Goal: Task Accomplishment & Management: Use online tool/utility

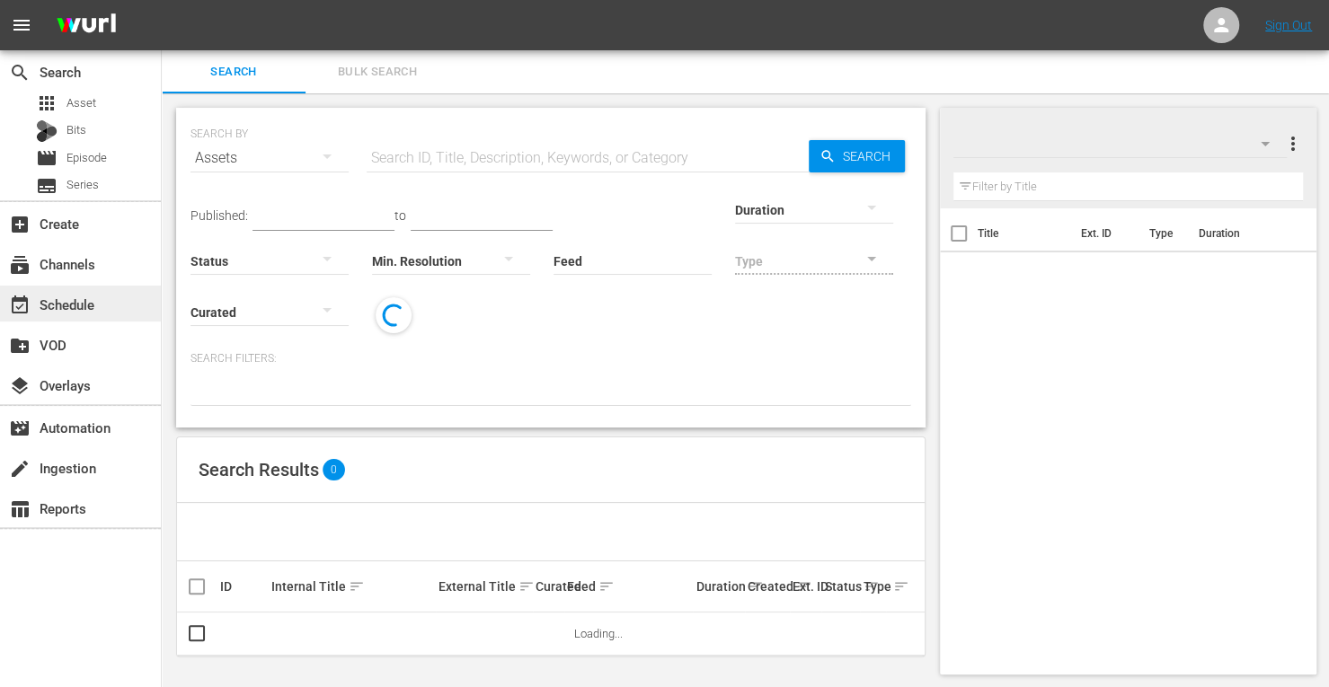
click at [85, 310] on div "event_available Schedule" at bounding box center [50, 302] width 101 height 16
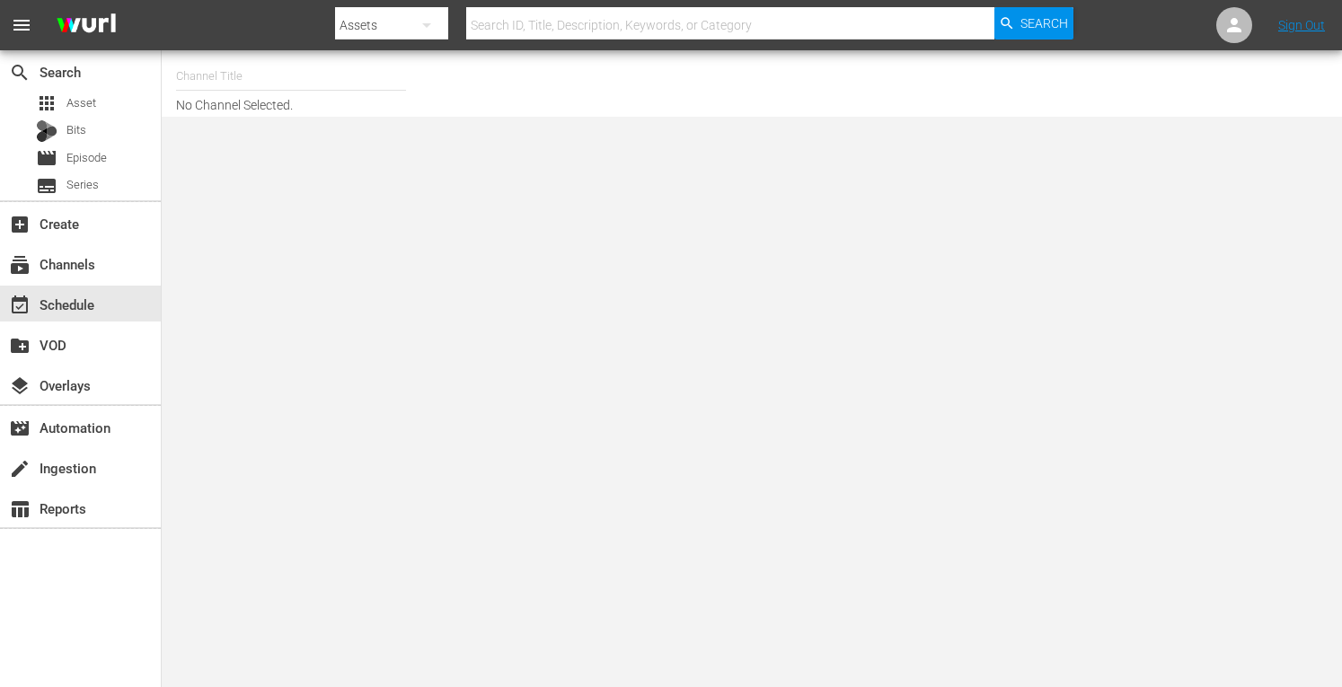
click at [221, 83] on input "text" at bounding box center [291, 76] width 230 height 43
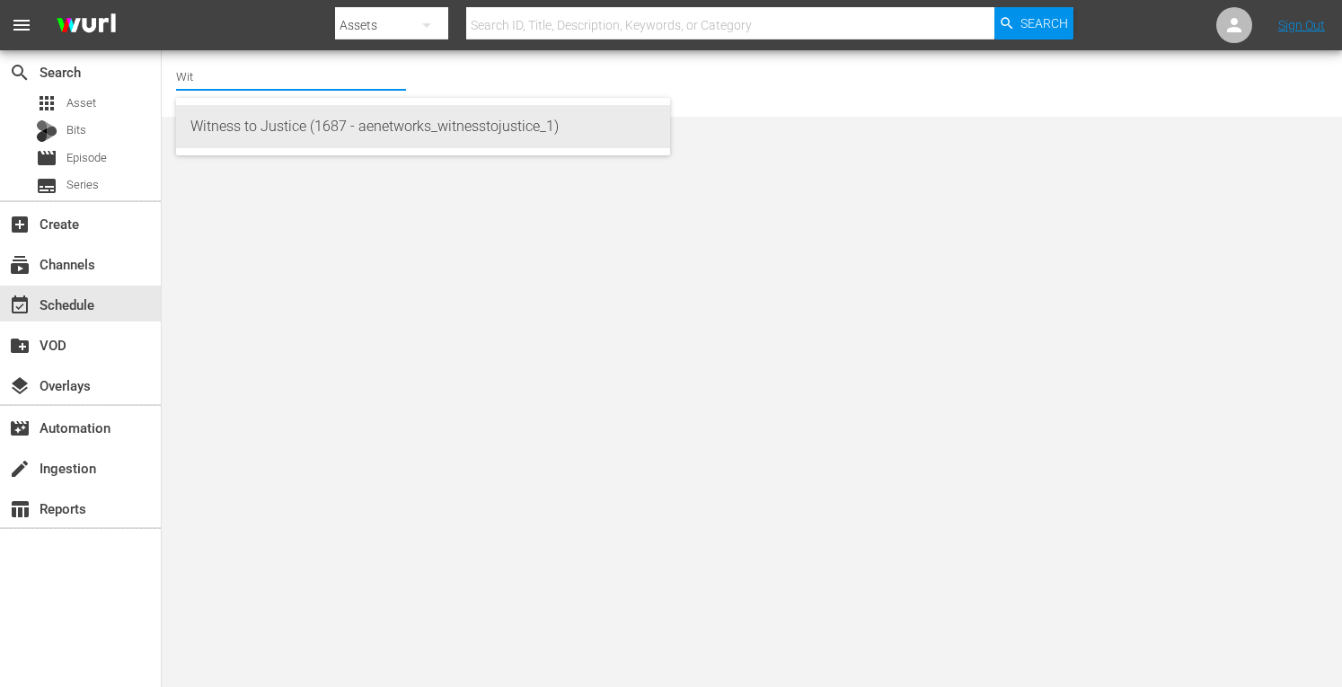
click at [210, 135] on div "Witness to Justice (1687 - aenetworks_witnesstojustice_1)" at bounding box center [422, 126] width 465 height 43
type input "Witness to Justice (1687 - aenetworks_witnesstojustice_1)"
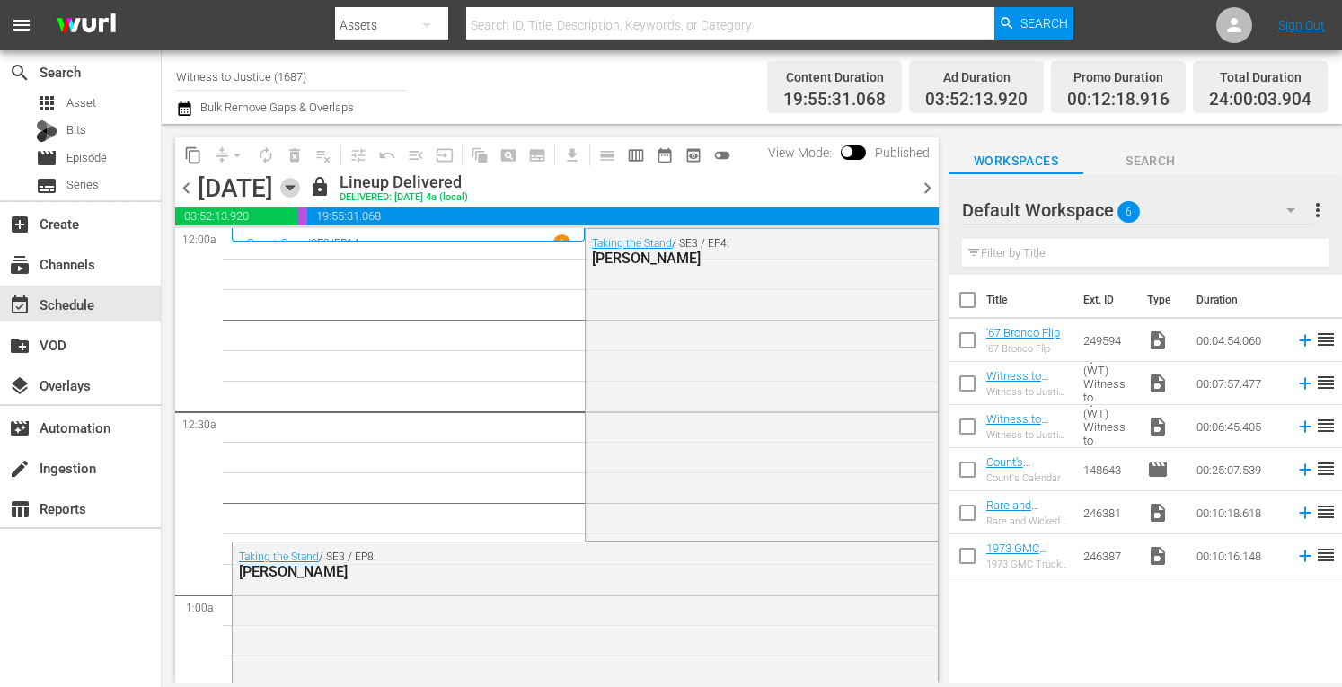
click at [300, 196] on icon "button" at bounding box center [290, 188] width 20 height 20
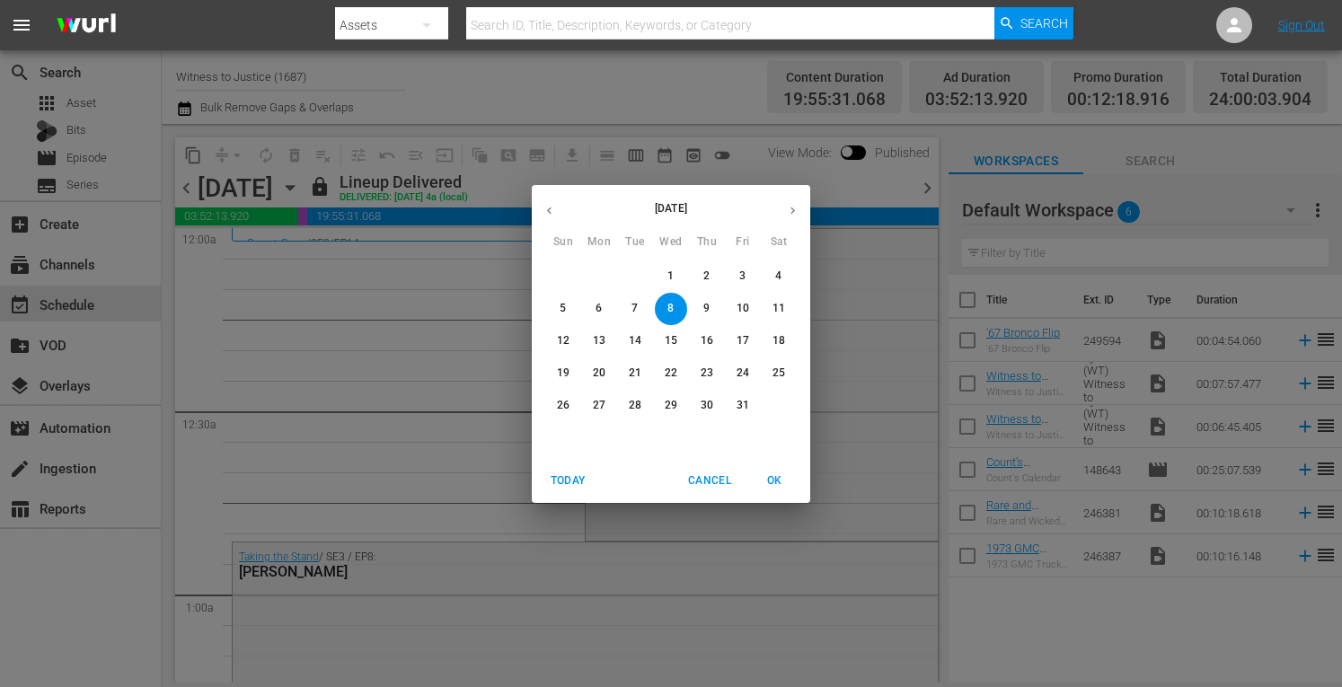
click at [599, 397] on button "27" at bounding box center [599, 406] width 32 height 32
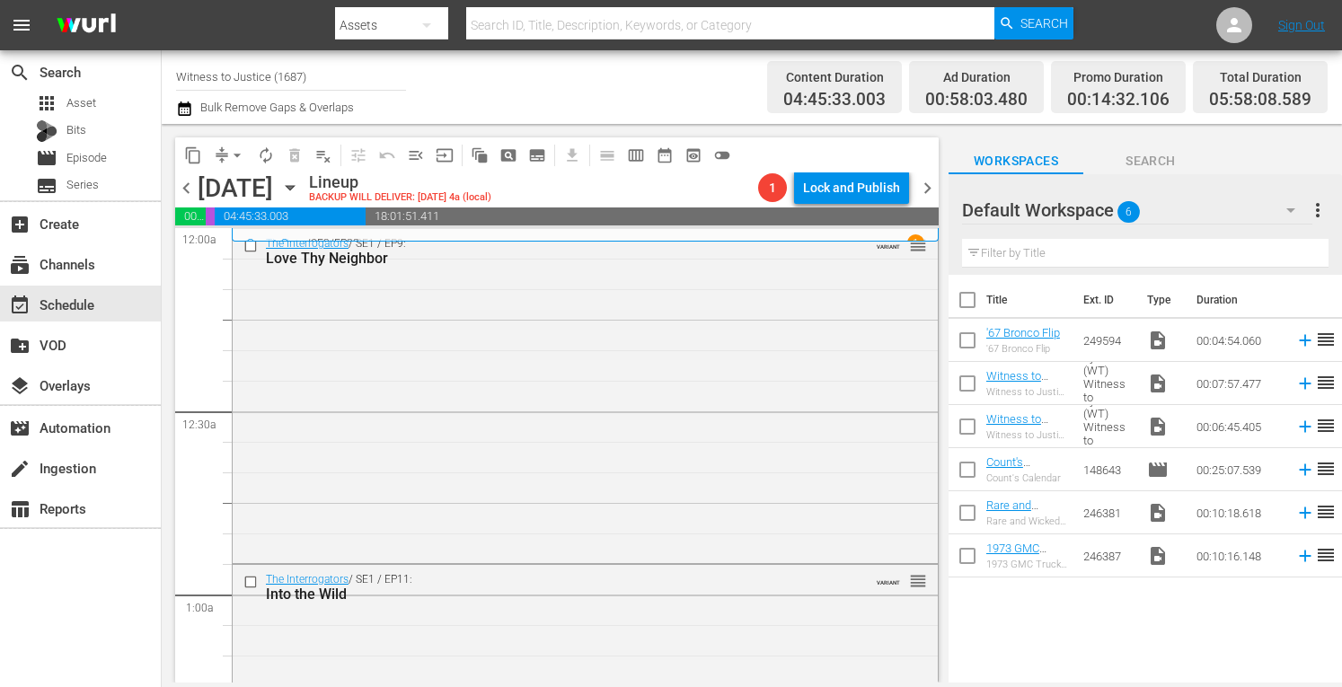
click at [187, 186] on span "chevron_left" at bounding box center [186, 188] width 22 height 22
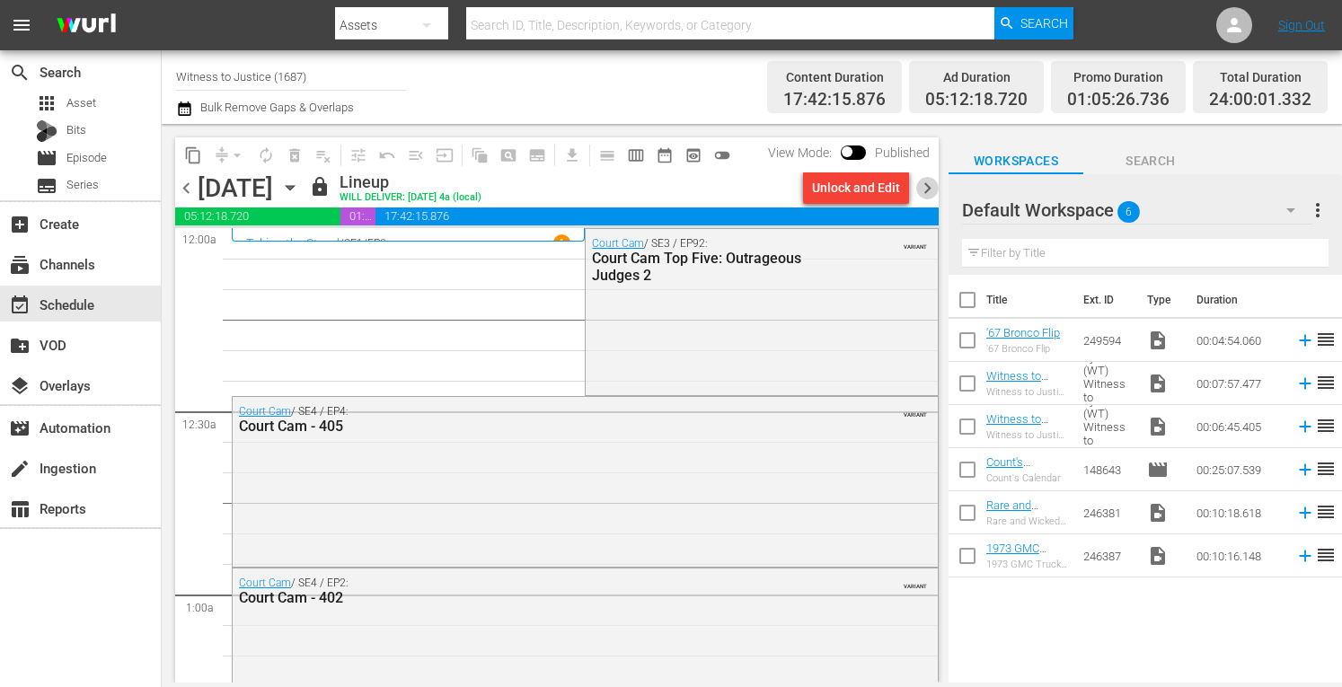
click at [930, 186] on span "chevron_right" at bounding box center [927, 188] width 22 height 22
